Goal: Information Seeking & Learning: Learn about a topic

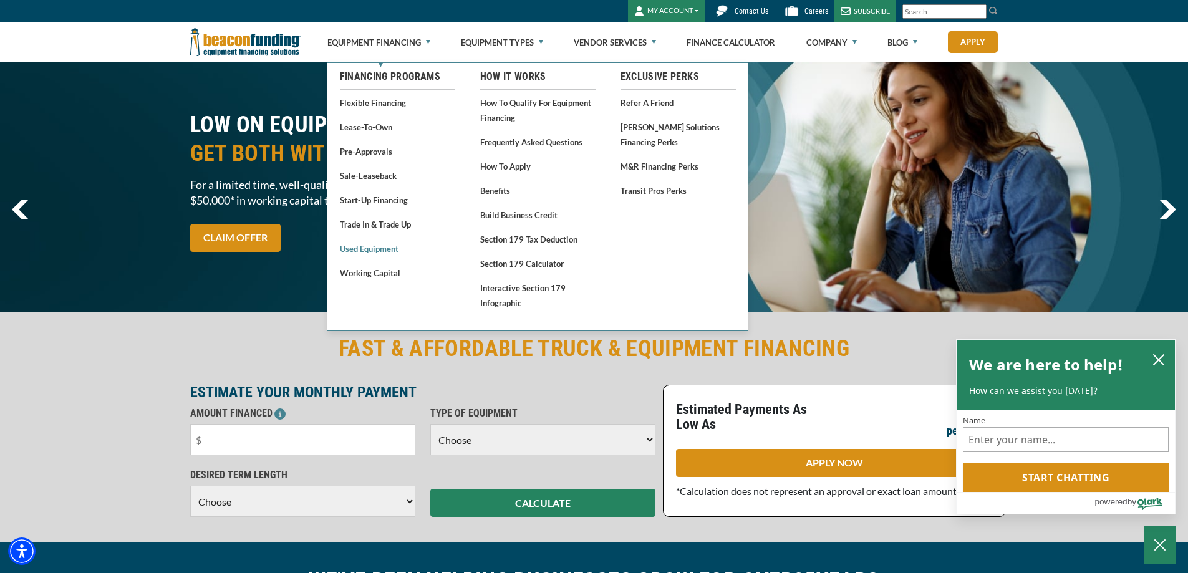
click at [382, 251] on link "Used Equipment" at bounding box center [397, 249] width 115 height 16
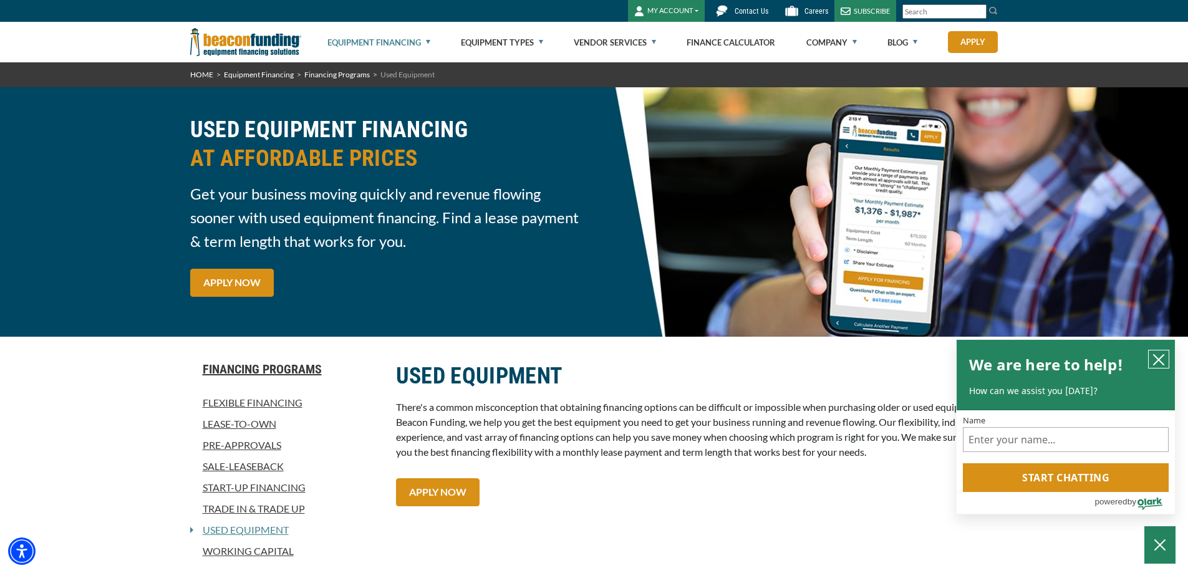
click at [1156, 357] on icon "close chatbox" at bounding box center [1158, 360] width 12 height 12
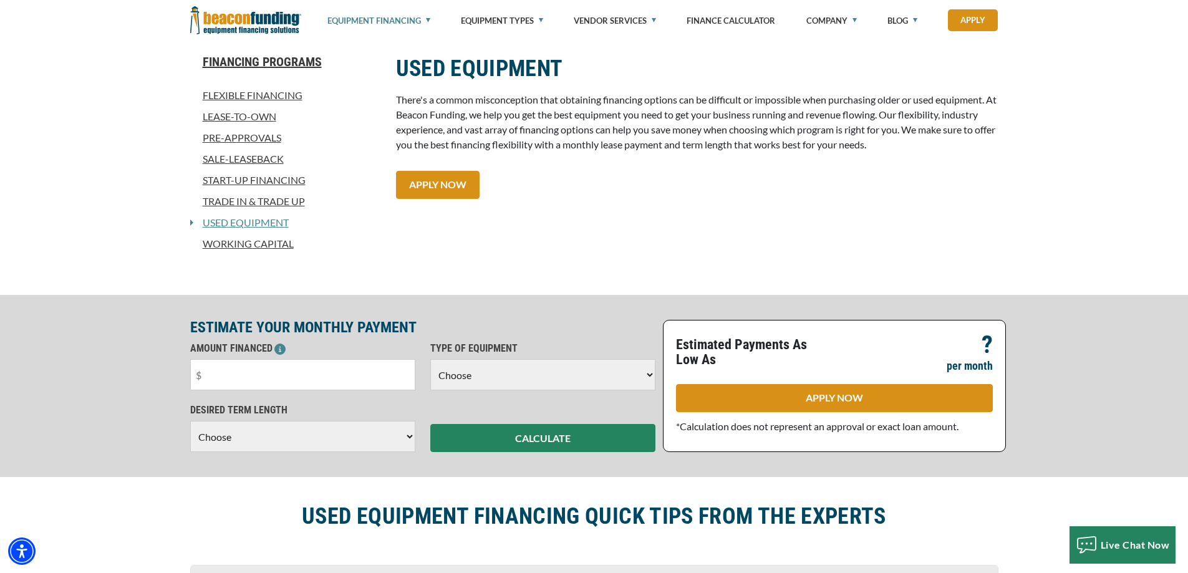
scroll to position [374, 0]
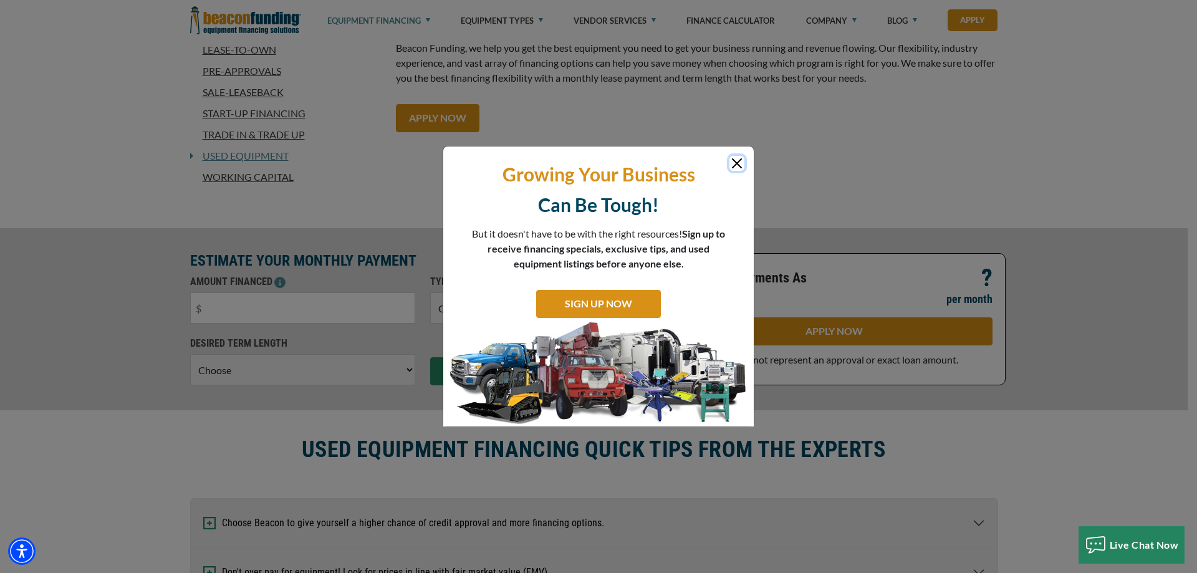
click at [735, 168] on button "Close" at bounding box center [737, 163] width 15 height 15
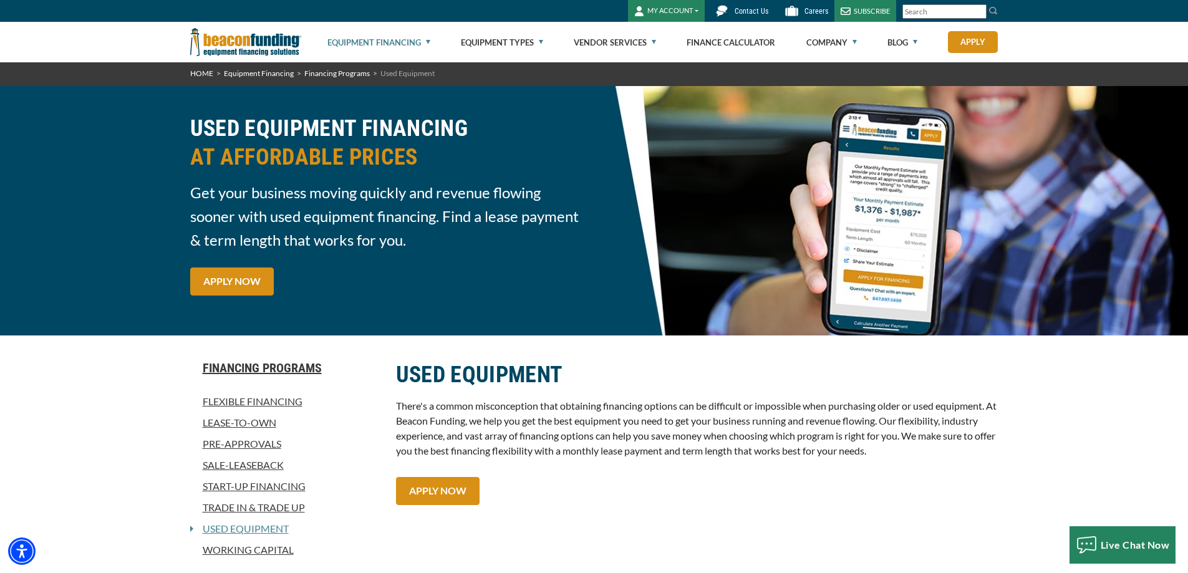
scroll to position [0, 0]
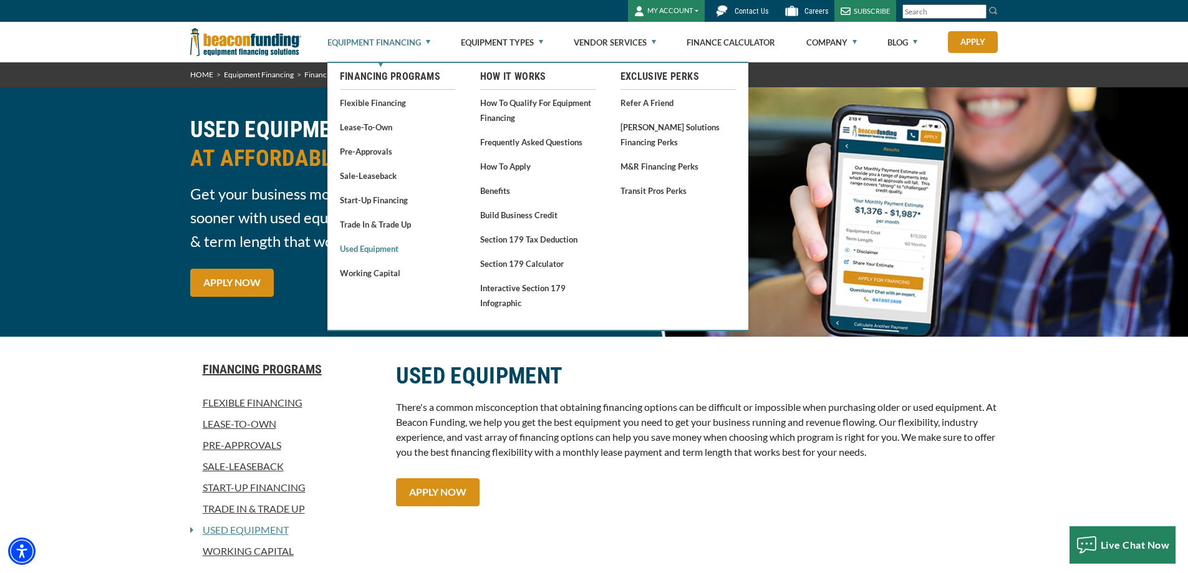
click at [373, 252] on link "Used Equipment" at bounding box center [397, 249] width 115 height 16
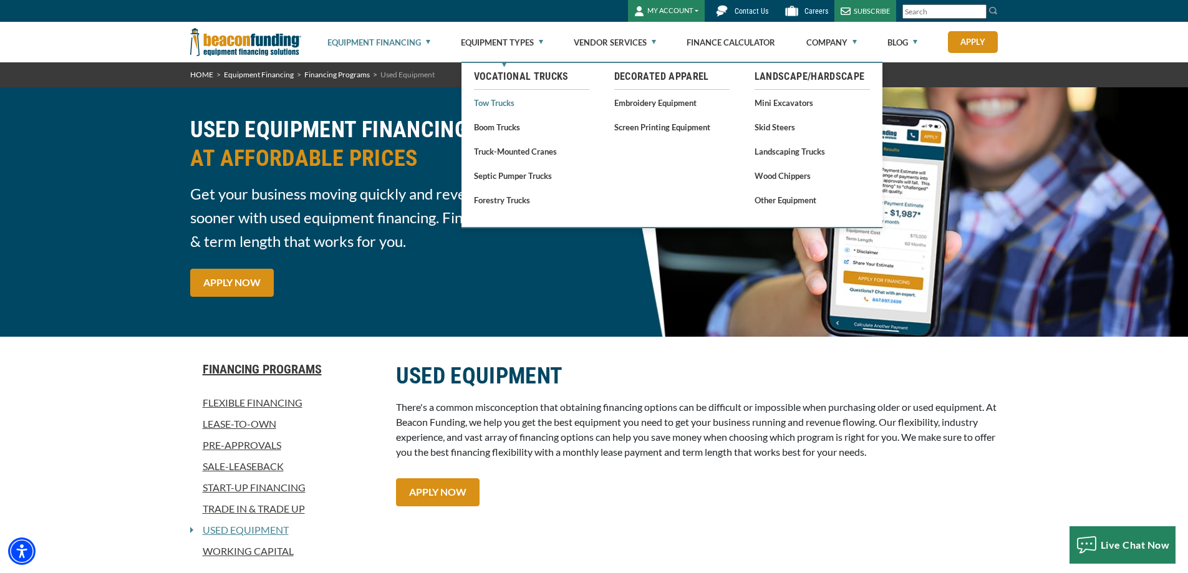
click at [491, 107] on link "Tow Trucks" at bounding box center [531, 103] width 115 height 16
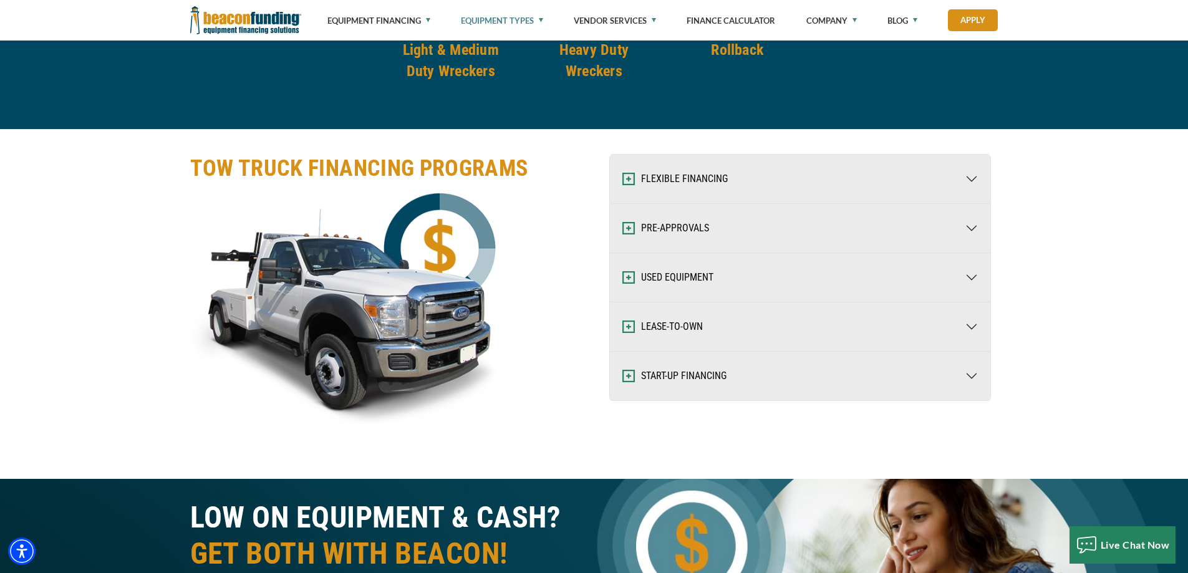
scroll to position [1995, 0]
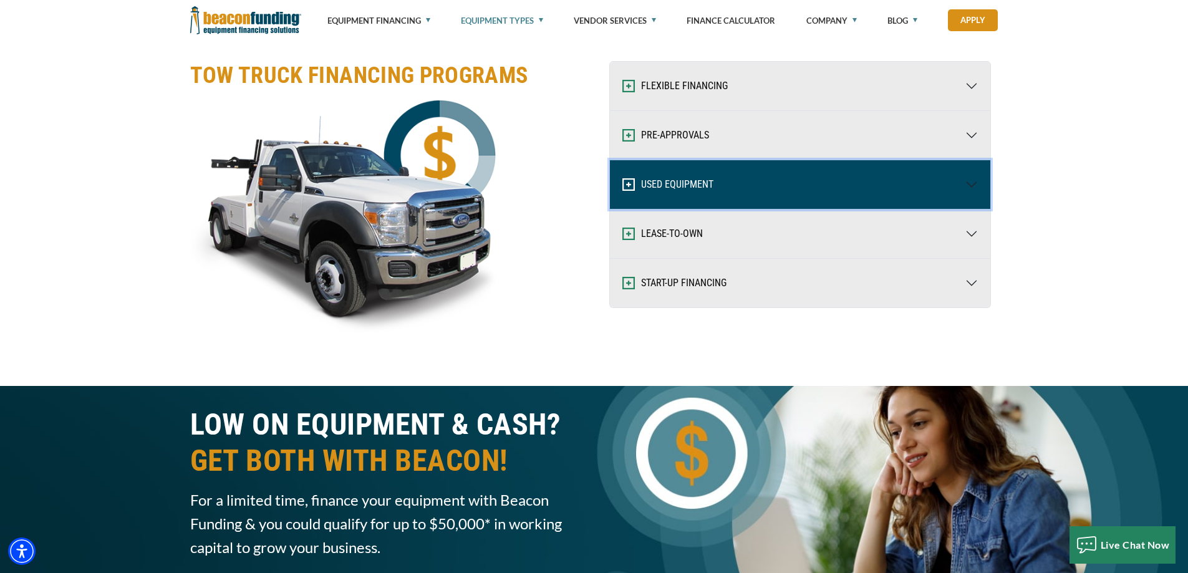
click at [684, 189] on button "USED EQUIPMENT" at bounding box center [800, 184] width 380 height 49
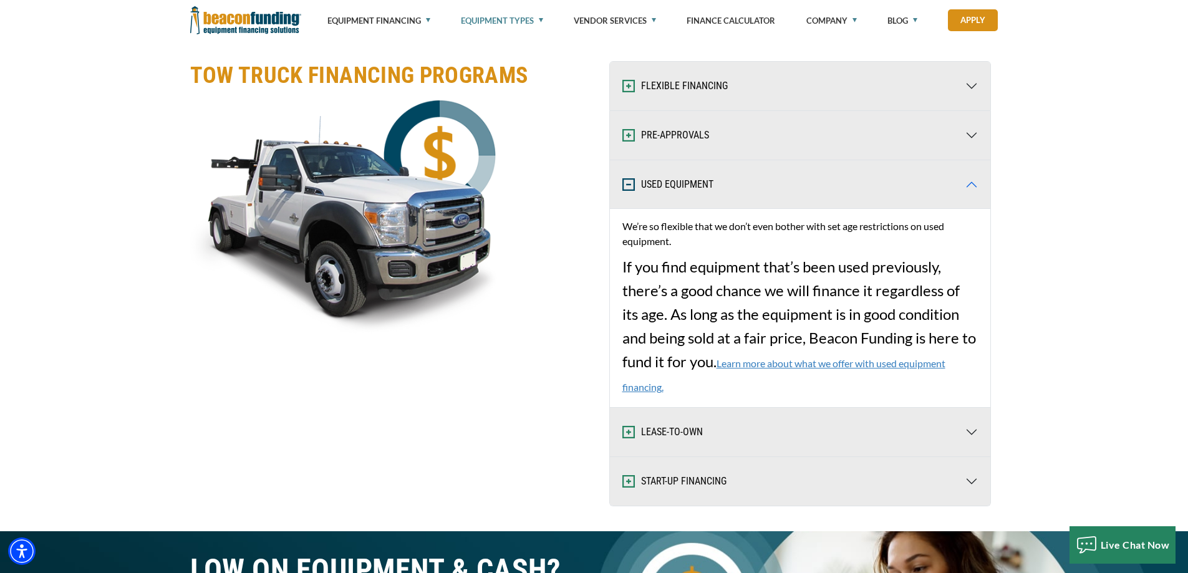
click at [645, 228] on p "We’re so flexible that we don’t even bother with set age restrictions on used e…" at bounding box center [799, 234] width 355 height 30
click at [824, 362] on link "Learn more about what we offer with used equipment financing." at bounding box center [783, 375] width 323 height 36
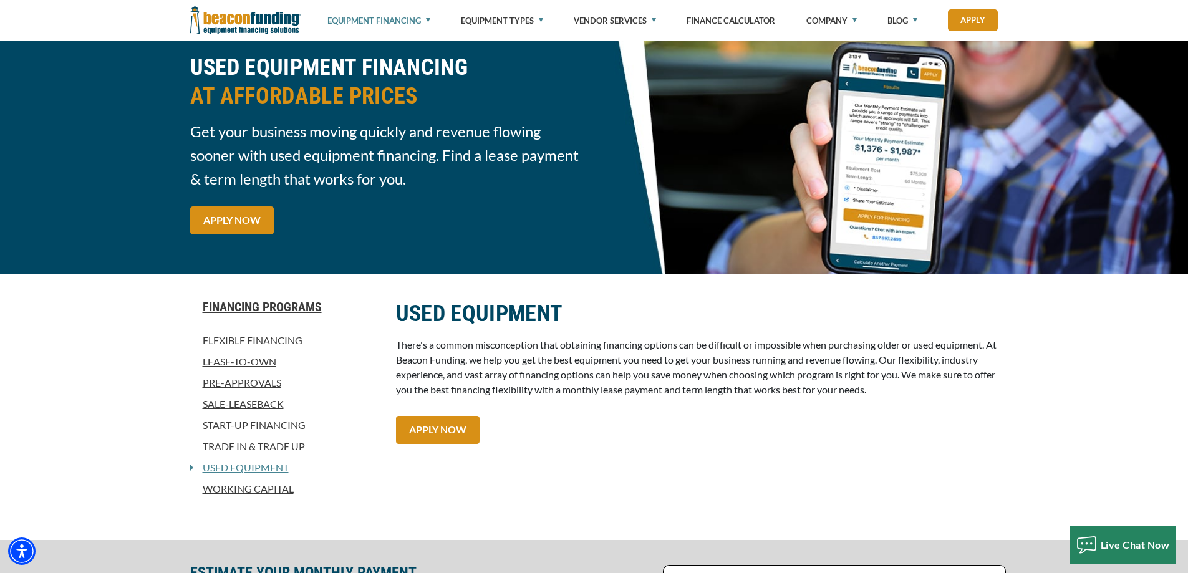
scroll to position [249, 0]
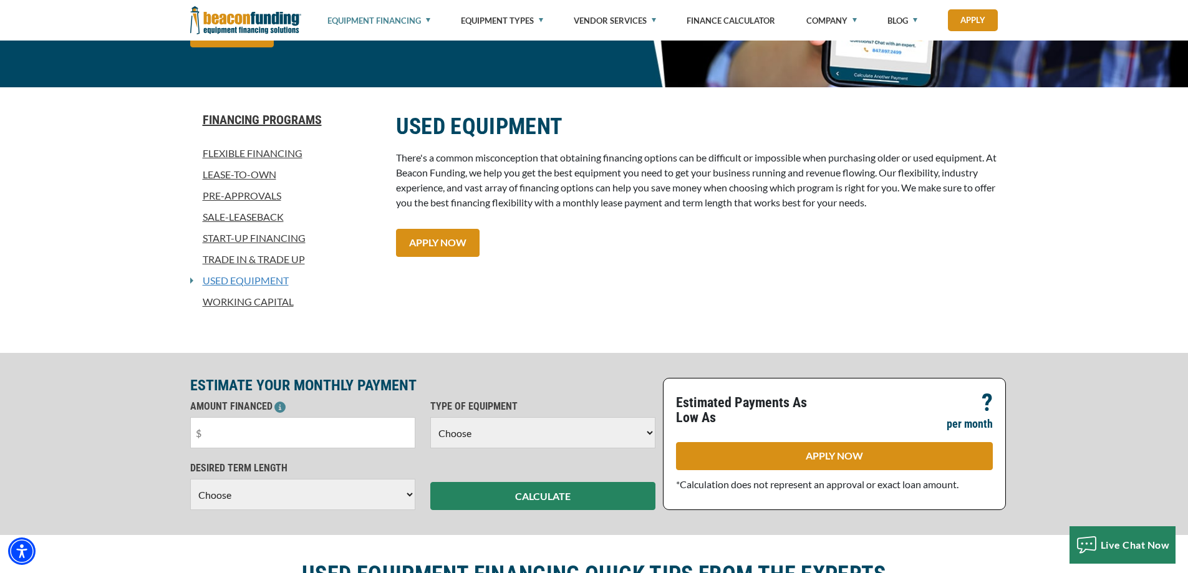
click at [231, 279] on link "Used Equipment" at bounding box center [240, 280] width 95 height 15
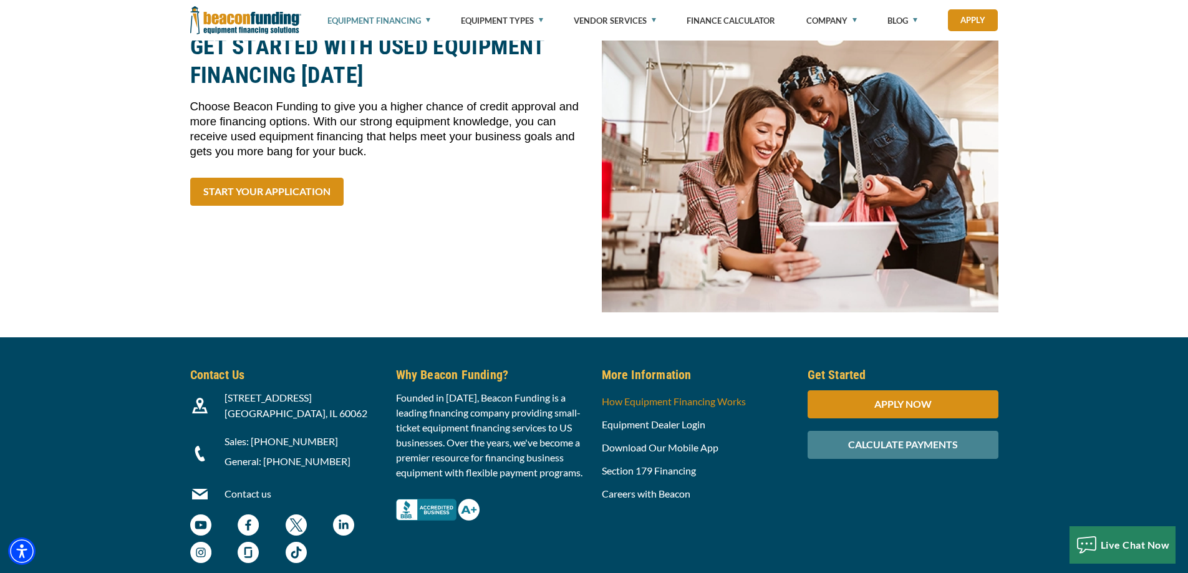
scroll to position [4128, 0]
